Goal: Transaction & Acquisition: Register for event/course

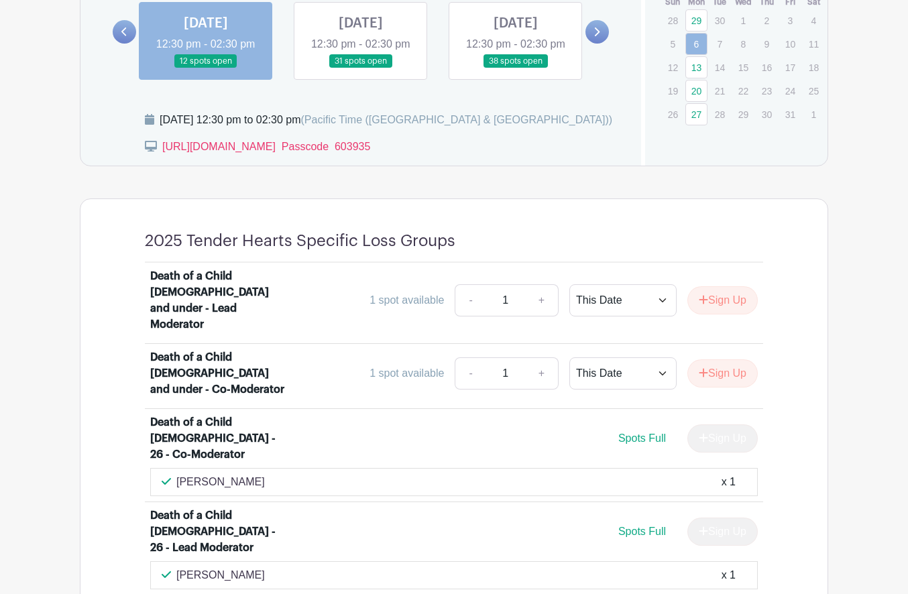
scroll to position [852, 0]
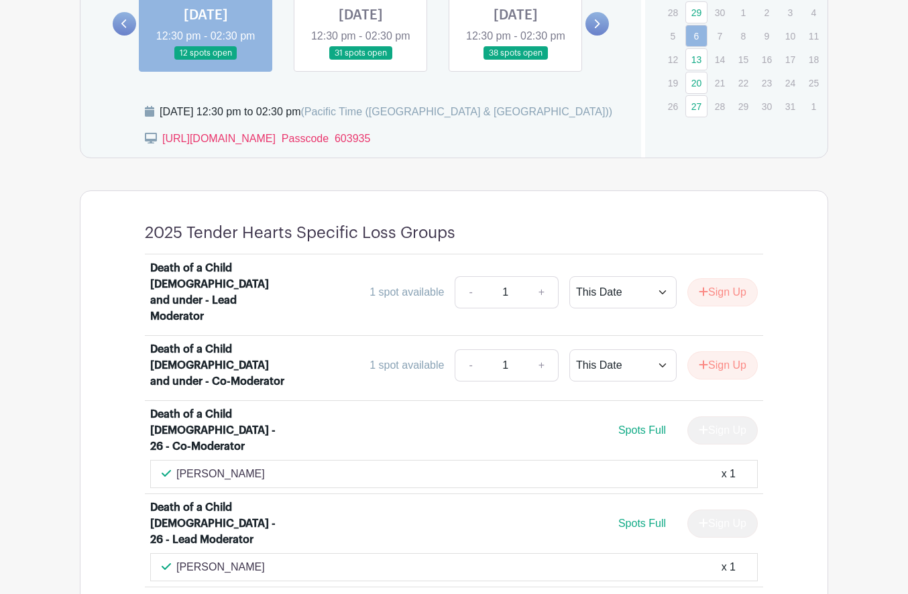
click at [516, 60] on link at bounding box center [516, 60] width 0 height 0
click at [596, 29] on icon at bounding box center [596, 24] width 6 height 10
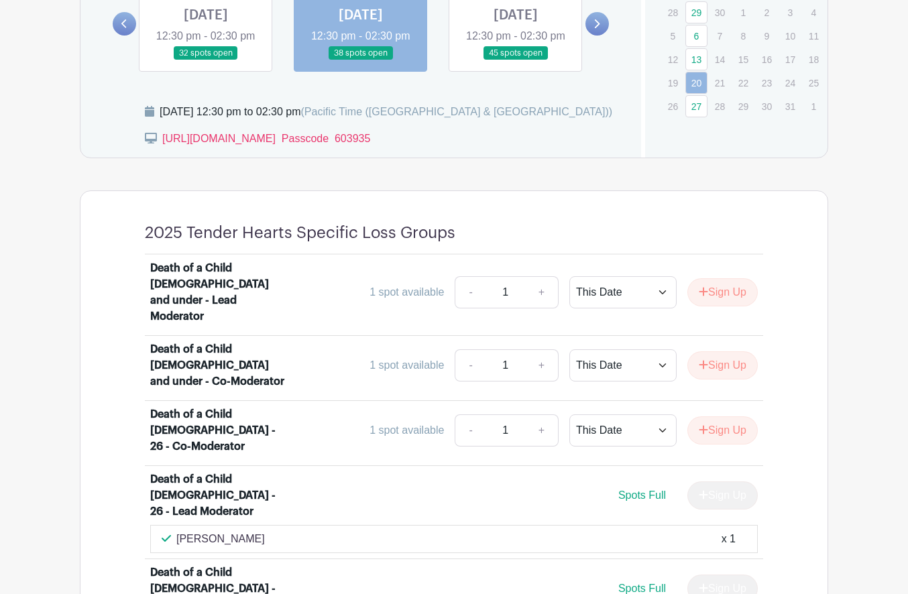
click at [516, 60] on link at bounding box center [516, 60] width 0 height 0
click at [599, 28] on icon at bounding box center [596, 24] width 6 height 10
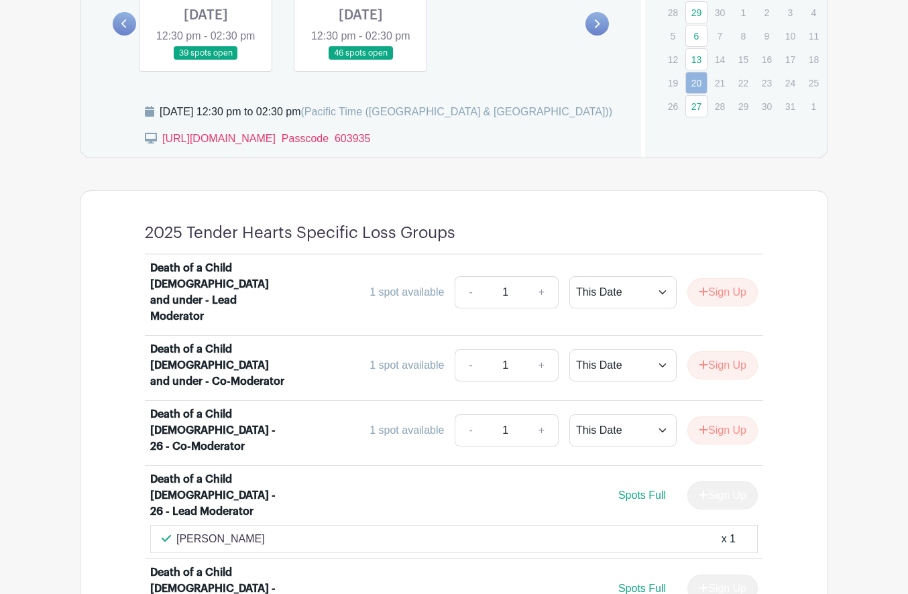
click at [599, 28] on icon at bounding box center [596, 24] width 6 height 10
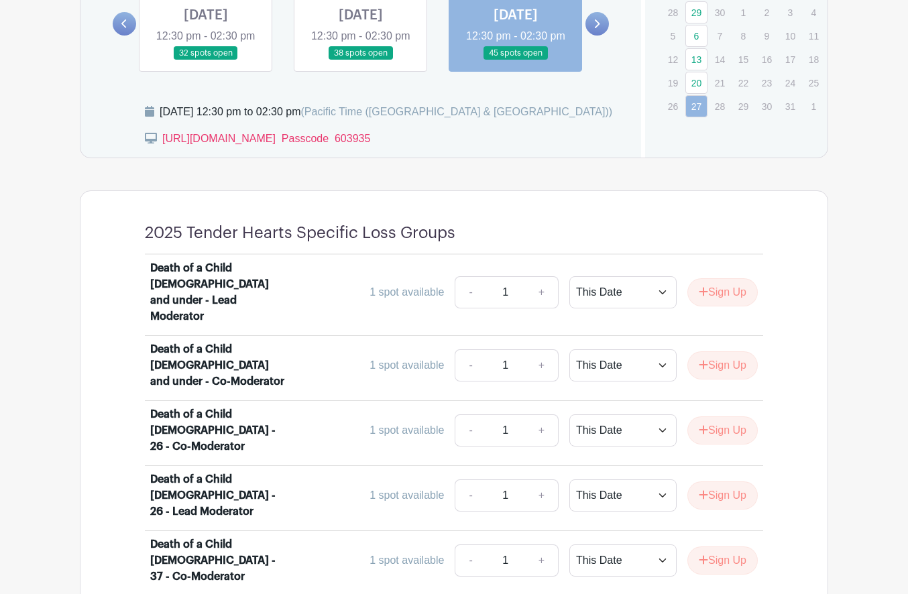
click at [115, 32] on link at bounding box center [124, 23] width 23 height 23
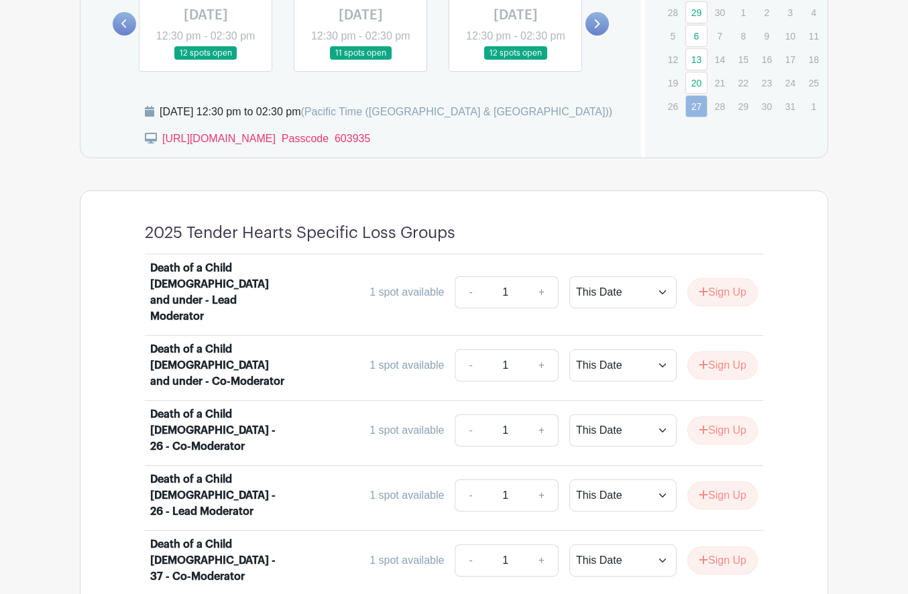
click at [604, 28] on link at bounding box center [596, 23] width 23 height 23
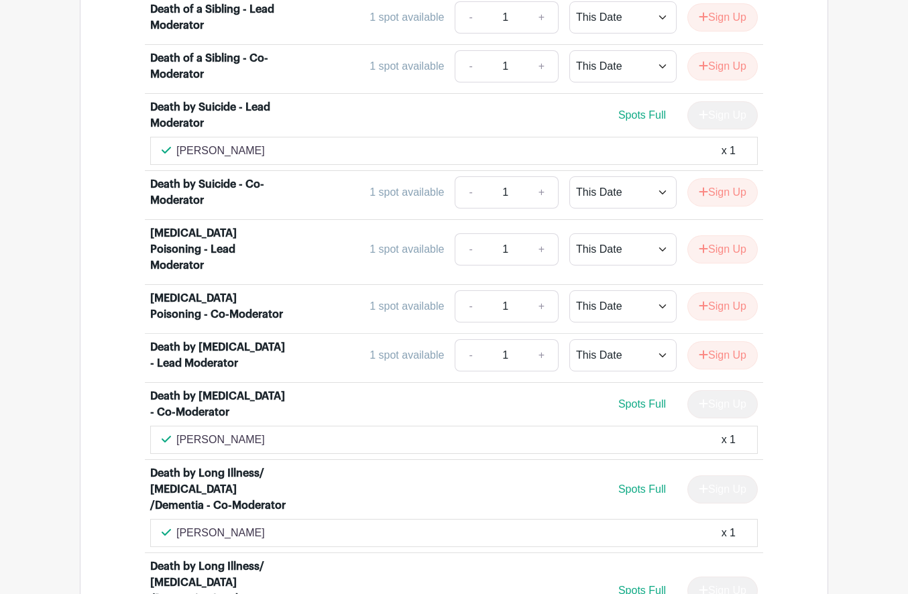
scroll to position [2608, 0]
click at [735, 341] on button "Sign Up" at bounding box center [722, 355] width 70 height 28
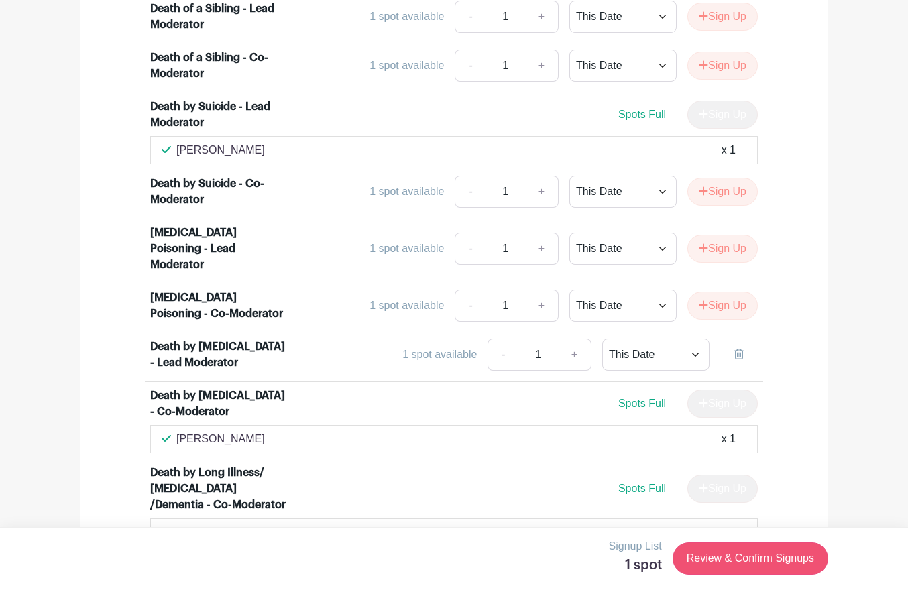
click at [750, 554] on link "Review & Confirm Signups" at bounding box center [751, 558] width 156 height 32
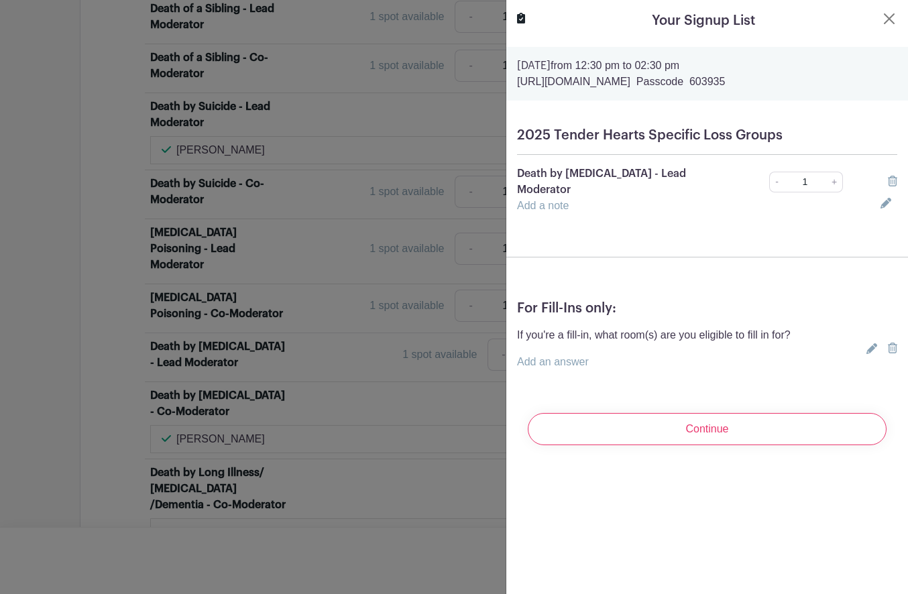
click at [831, 174] on link "+" at bounding box center [834, 182] width 17 height 21
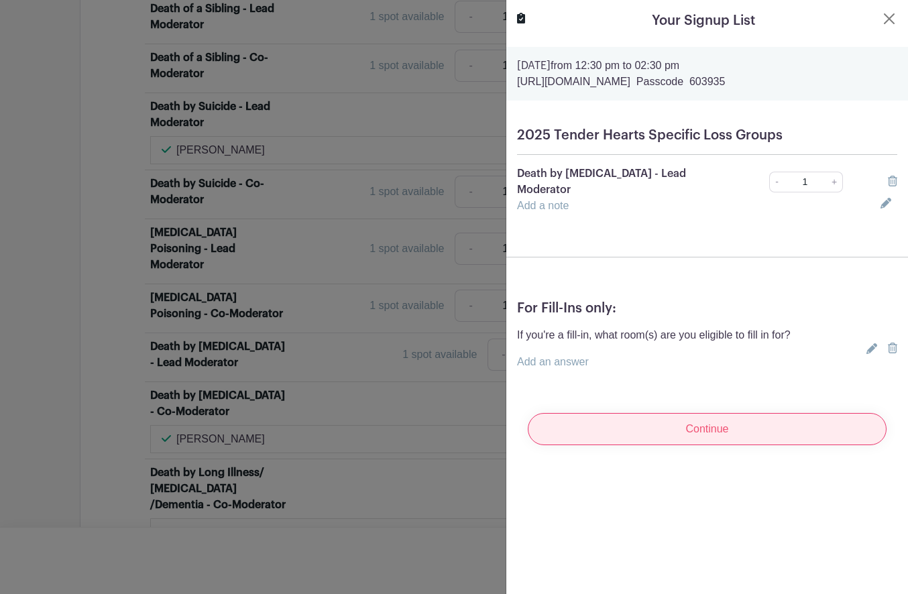
click at [724, 424] on input "Continue" at bounding box center [707, 429] width 359 height 32
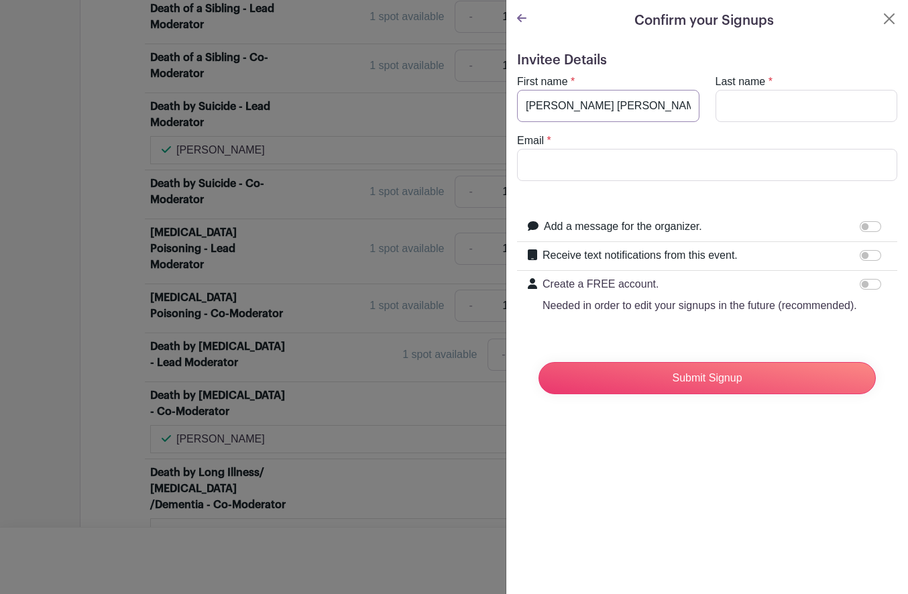
type input "Mary Kathryn"
type input "Marcom"
type input "marykmarcom@gmail.com"
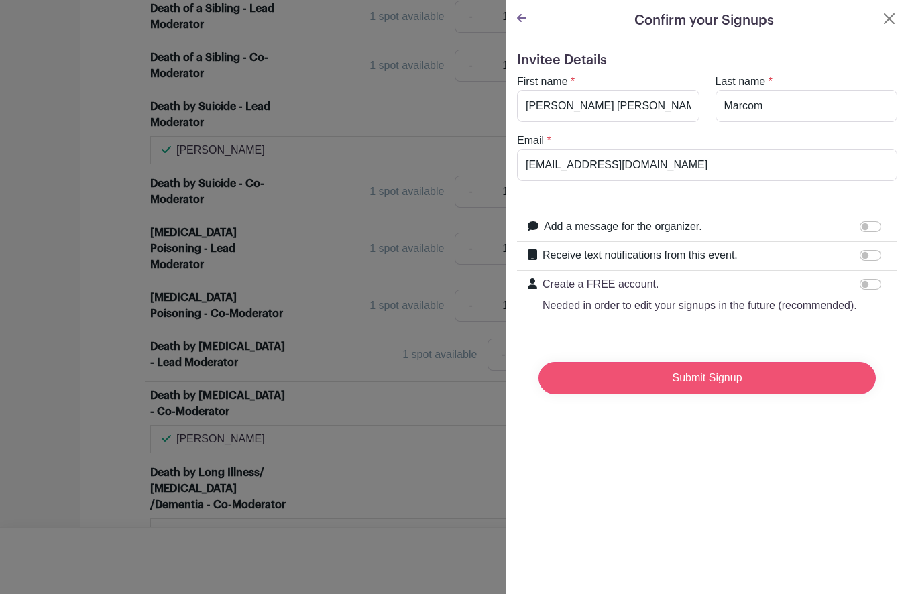
click at [721, 371] on input "Submit Signup" at bounding box center [706, 378] width 337 height 32
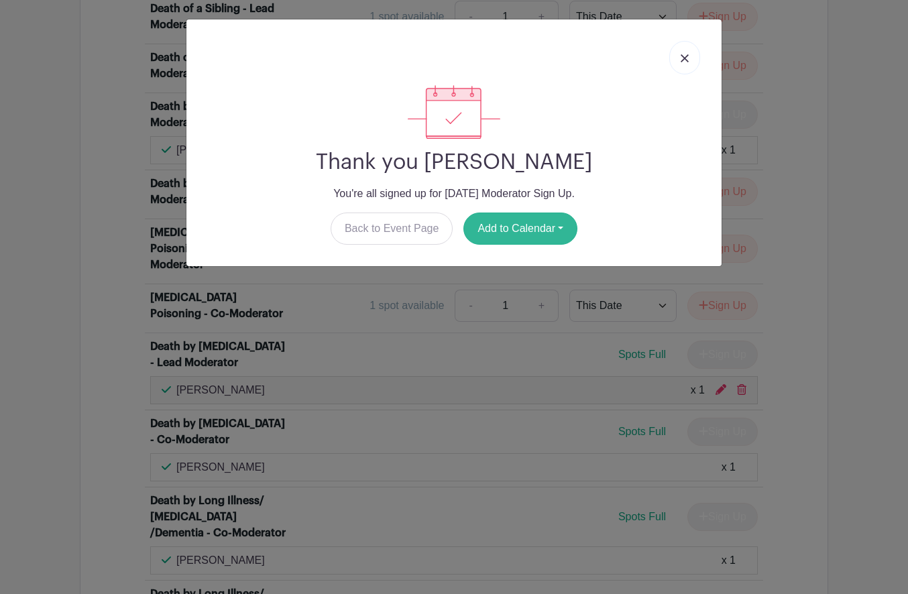
click at [562, 225] on button "Add to Calendar" at bounding box center [520, 229] width 114 height 32
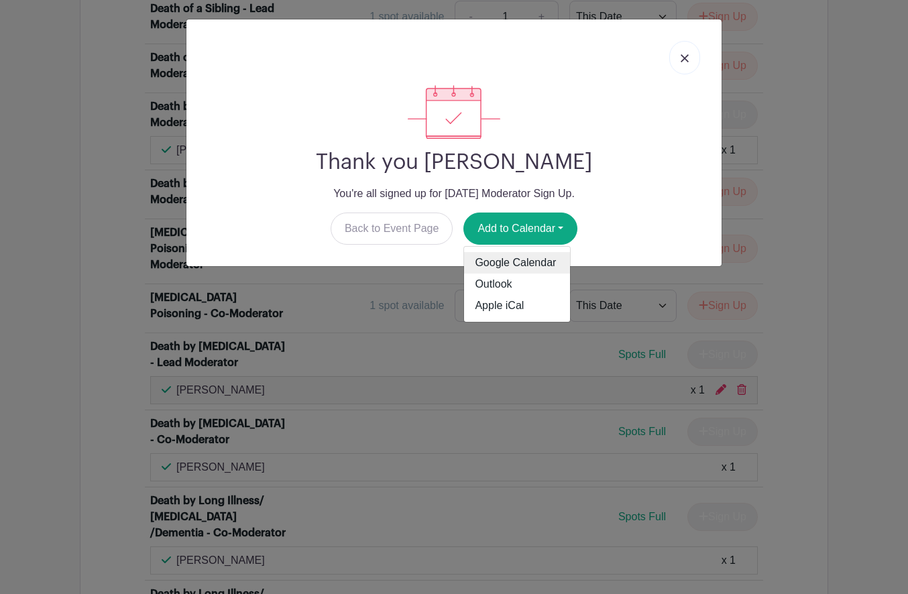
click at [492, 260] on link "Google Calendar" at bounding box center [517, 262] width 106 height 21
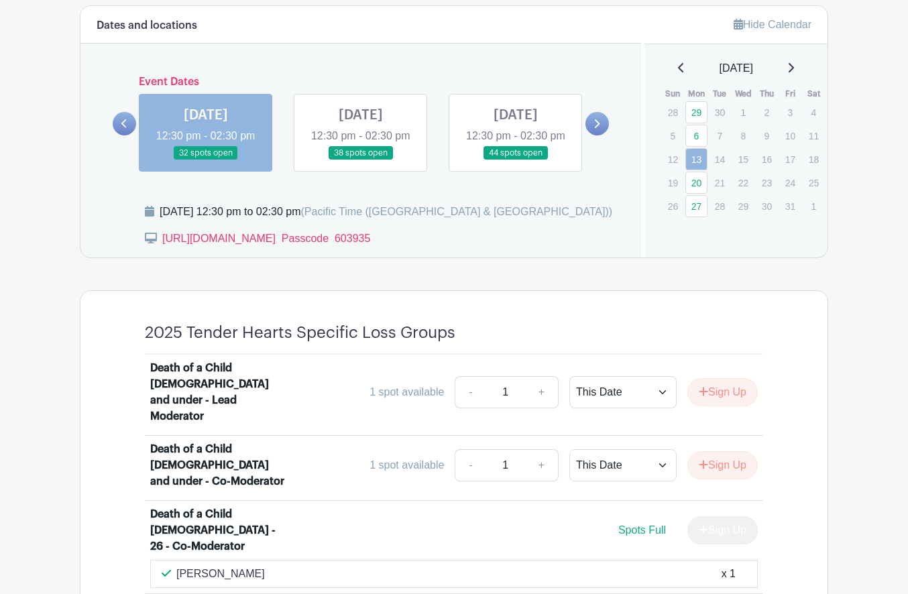
scroll to position [774, 0]
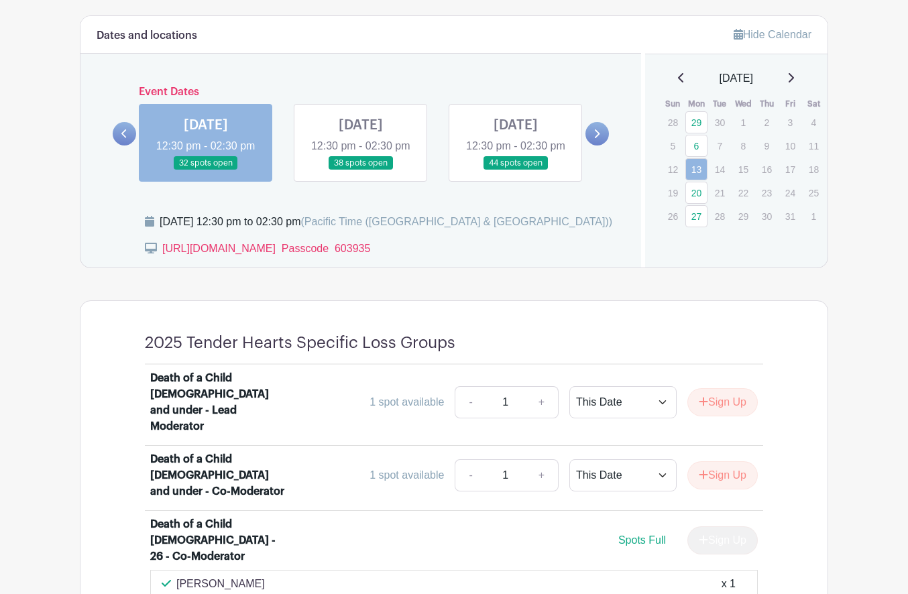
click at [593, 146] on link at bounding box center [596, 133] width 23 height 23
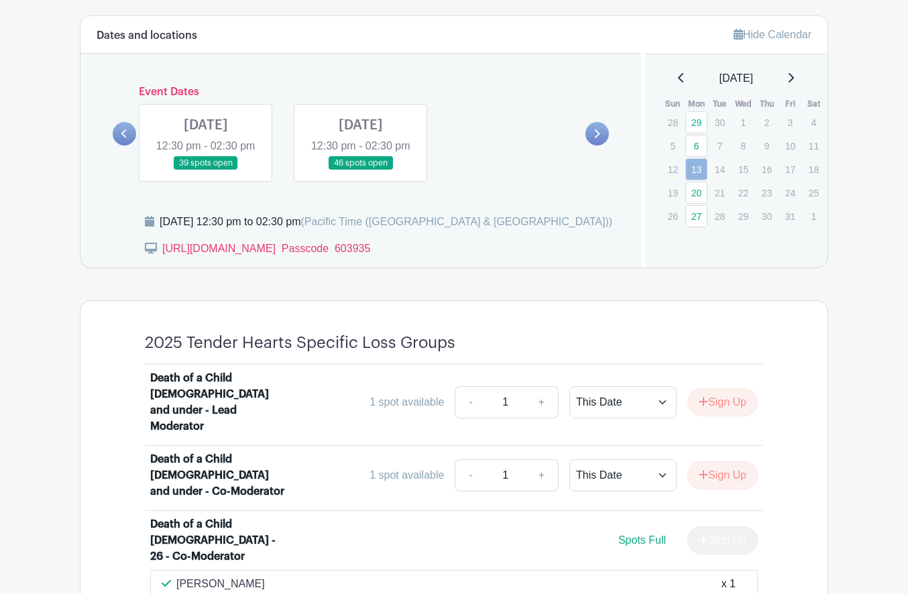
click at [206, 170] on link at bounding box center [206, 170] width 0 height 0
click at [131, 135] on link at bounding box center [124, 133] width 23 height 23
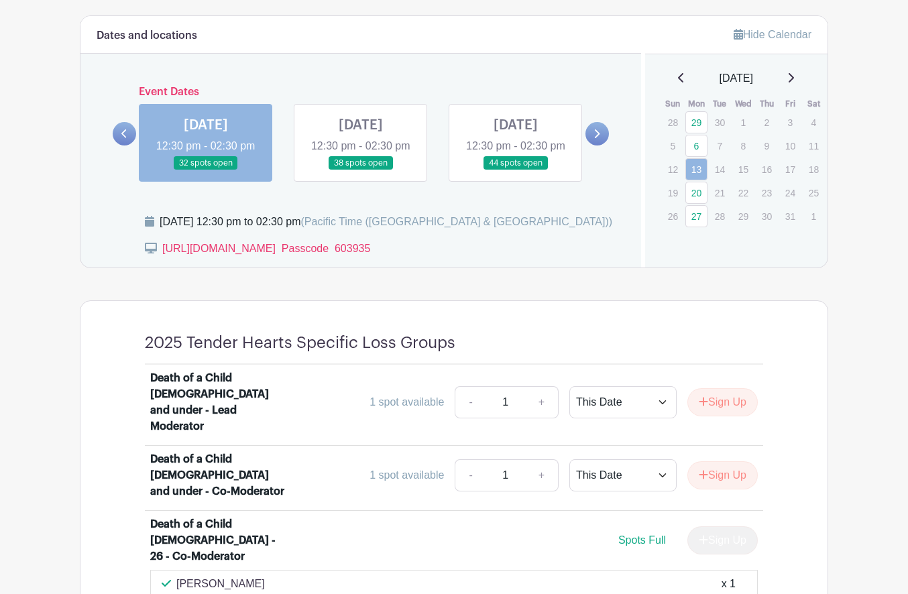
click at [516, 170] on link at bounding box center [516, 170] width 0 height 0
drag, startPoint x: 515, startPoint y: 140, endPoint x: 537, endPoint y: 145, distance: 22.6
click at [516, 170] on link at bounding box center [516, 170] width 0 height 0
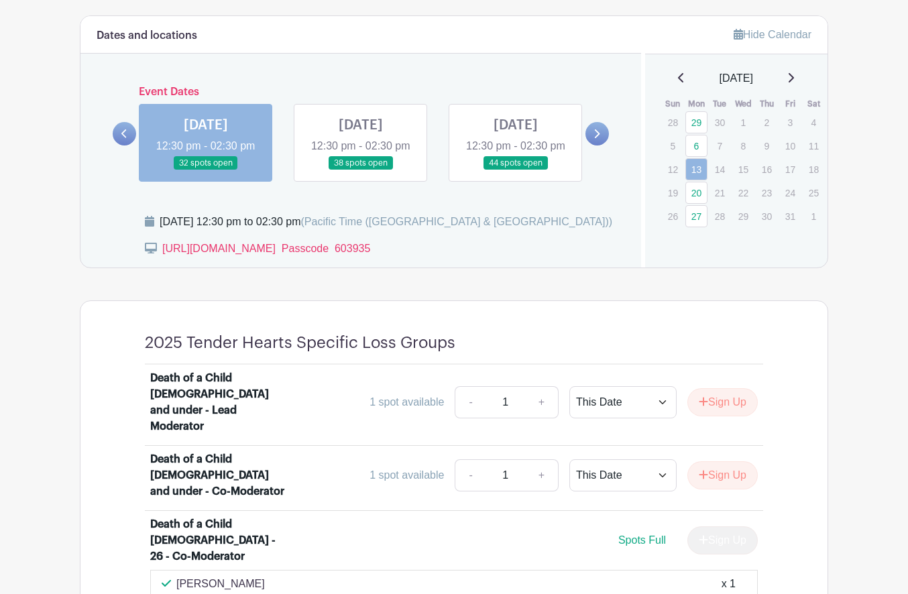
click at [516, 170] on link at bounding box center [516, 170] width 0 height 0
click at [288, 136] on div "[DATE] 12:30 pm - 02:30 pm 38 spots open" at bounding box center [360, 143] width 155 height 78
click at [361, 170] on link at bounding box center [361, 170] width 0 height 0
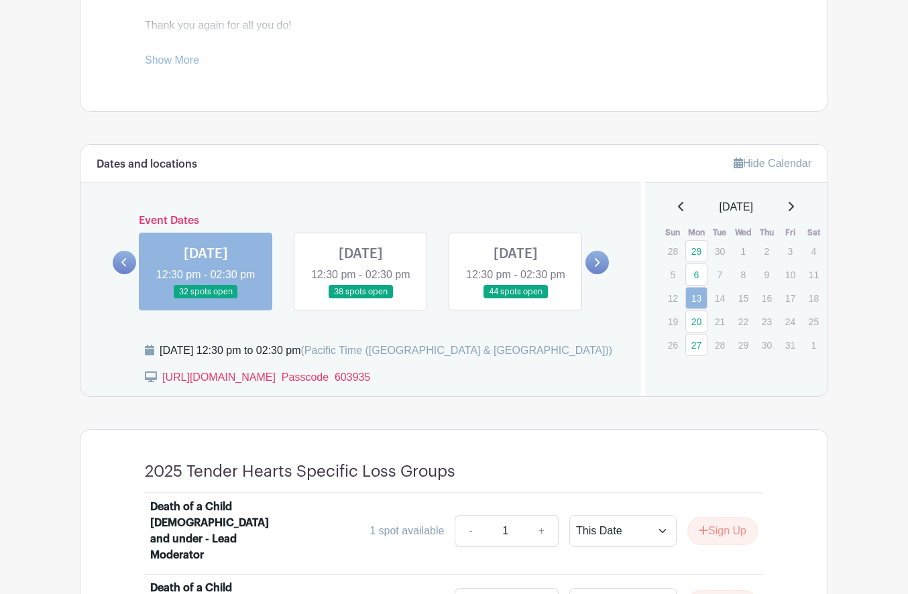
scroll to position [616, 0]
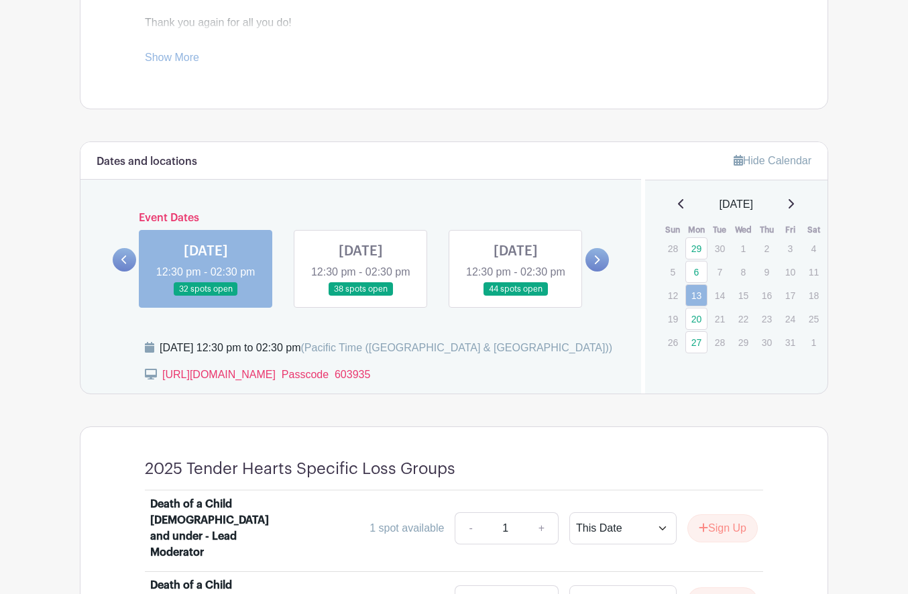
click at [516, 296] on link at bounding box center [516, 296] width 0 height 0
click at [597, 272] on link at bounding box center [596, 259] width 23 height 23
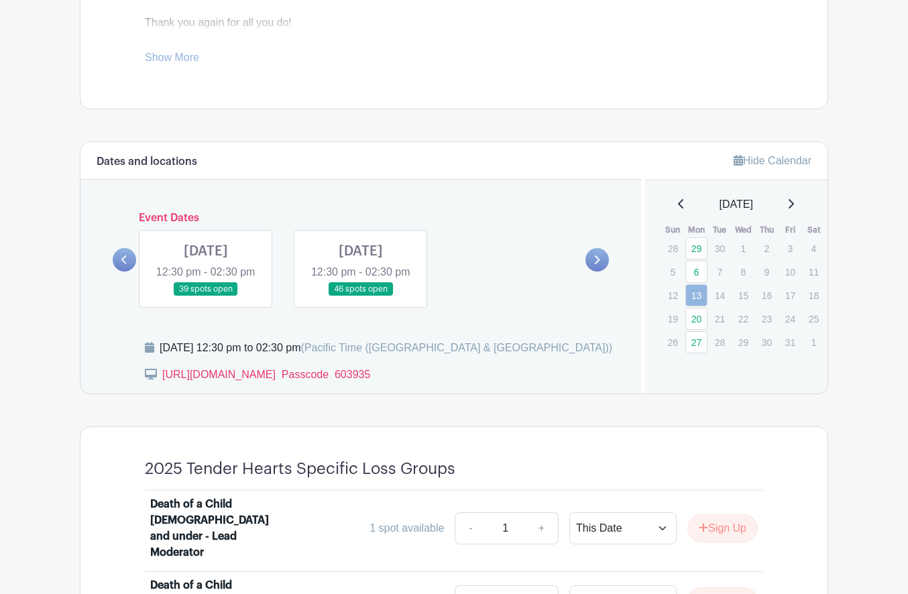
click at [123, 263] on link at bounding box center [124, 259] width 23 height 23
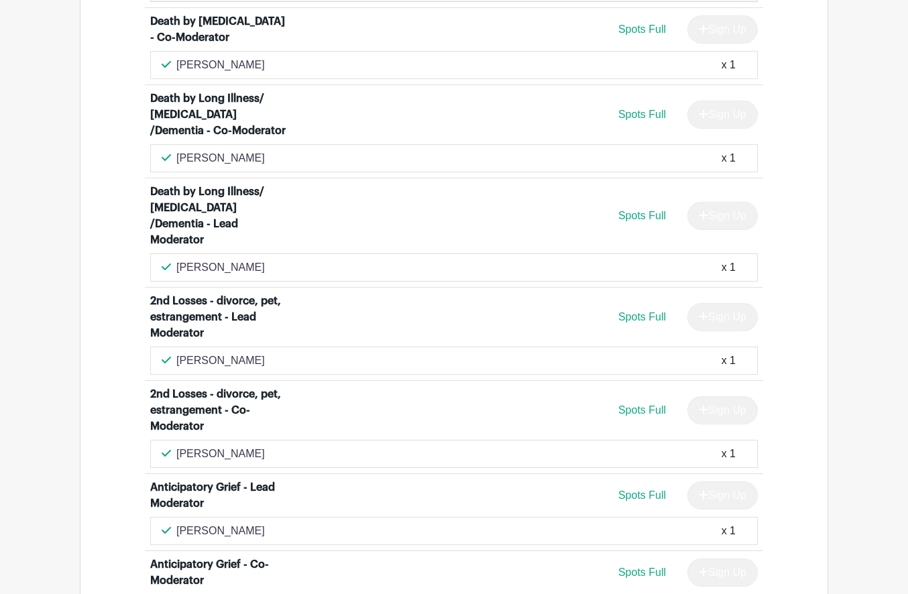
scroll to position [2963, 0]
